Goal: Use online tool/utility: Utilize a website feature to perform a specific function

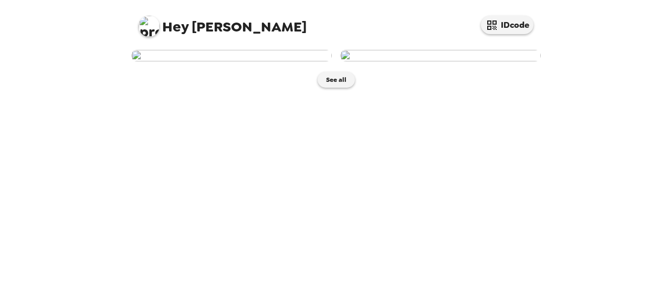
scroll to position [21, 0]
click at [295, 61] on img at bounding box center [231, 56] width 200 height 12
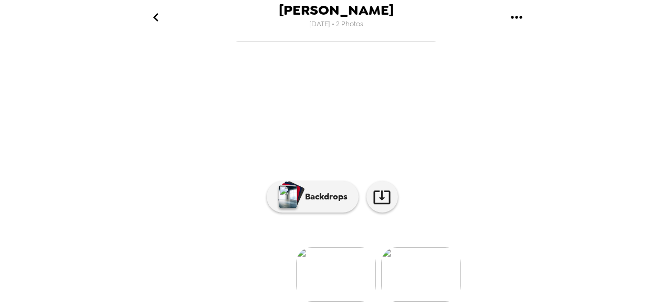
scroll to position [94, 0]
click at [376, 204] on icon at bounding box center [381, 197] width 17 height 14
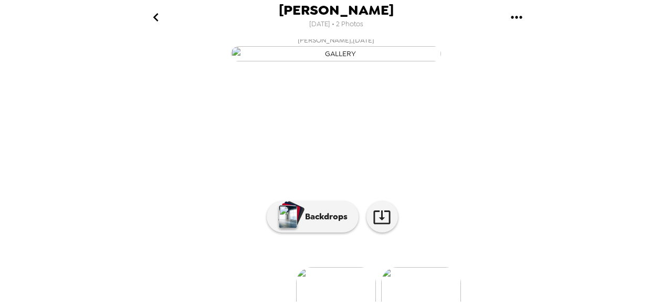
scroll to position [0, 0]
